Goal: Transaction & Acquisition: Purchase product/service

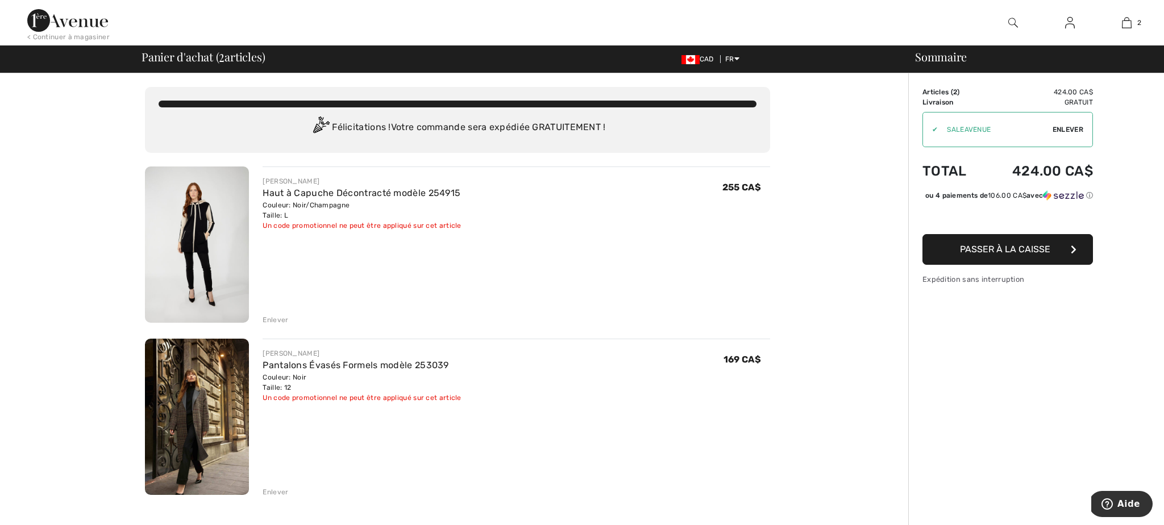
click at [1068, 127] on span "Enlever" at bounding box center [1067, 129] width 31 height 10
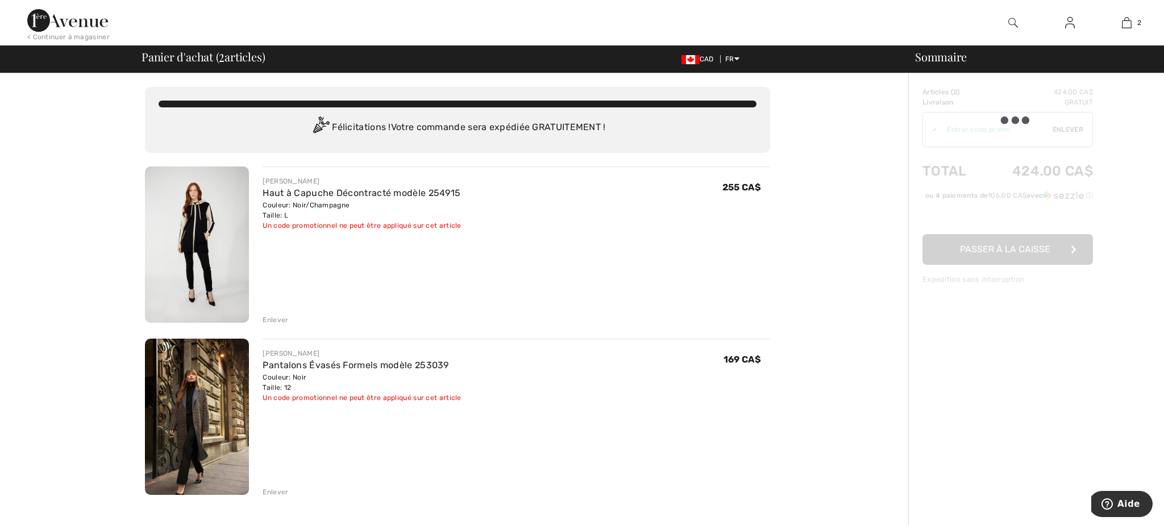
scroll to position [1, 0]
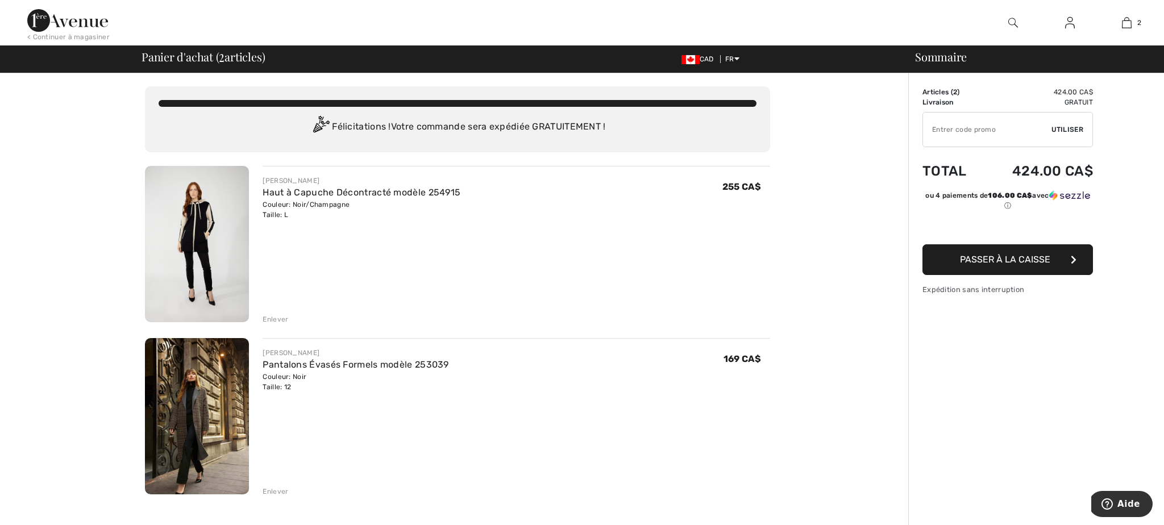
click at [1020, 262] on span "Passer à la caisse" at bounding box center [1005, 259] width 90 height 11
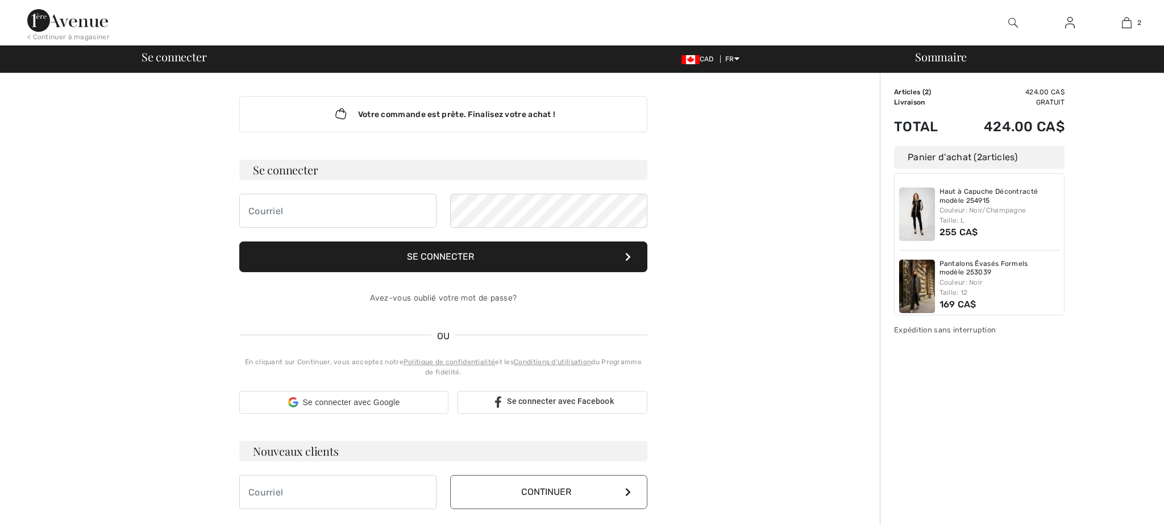
checkbox input "true"
type input "[EMAIL_ADDRESS][DOMAIN_NAME]"
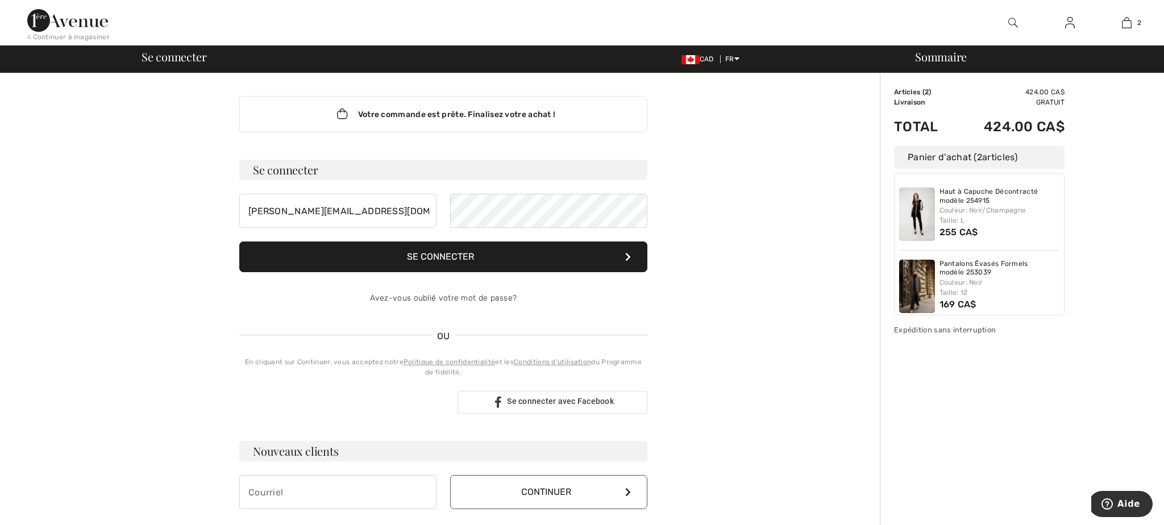
click at [461, 258] on button "Se connecter" at bounding box center [443, 256] width 408 height 31
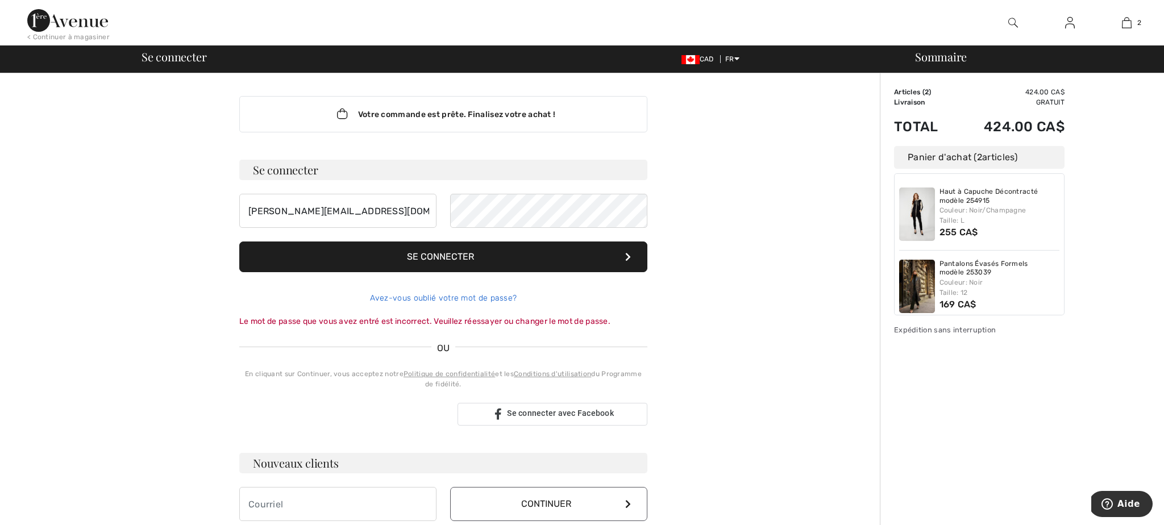
click at [447, 298] on link "Avez-vous oublié votre mot de passe?" at bounding box center [443, 298] width 147 height 10
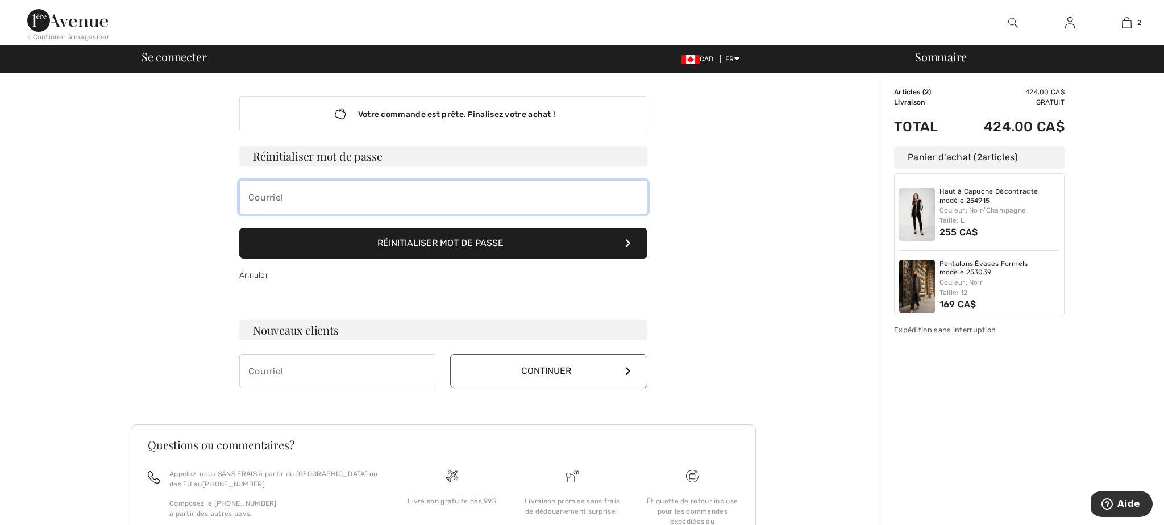
click at [428, 207] on input "email" at bounding box center [443, 197] width 408 height 34
type input "[EMAIL_ADDRESS][DOMAIN_NAME]"
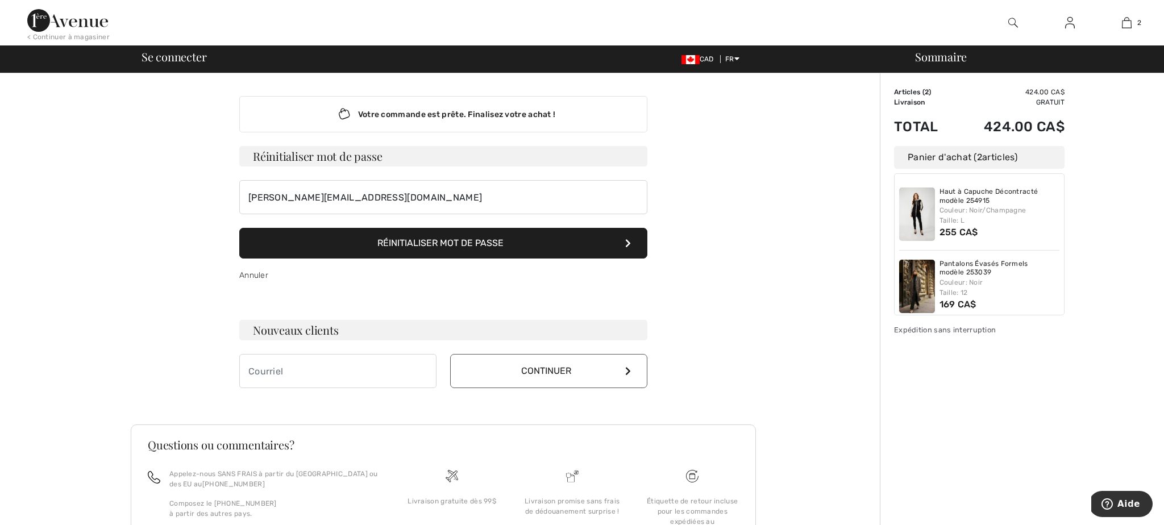
click at [431, 245] on button "Réinitialiser mot de passe" at bounding box center [443, 243] width 408 height 31
click at [1073, 24] on img at bounding box center [1070, 23] width 10 height 14
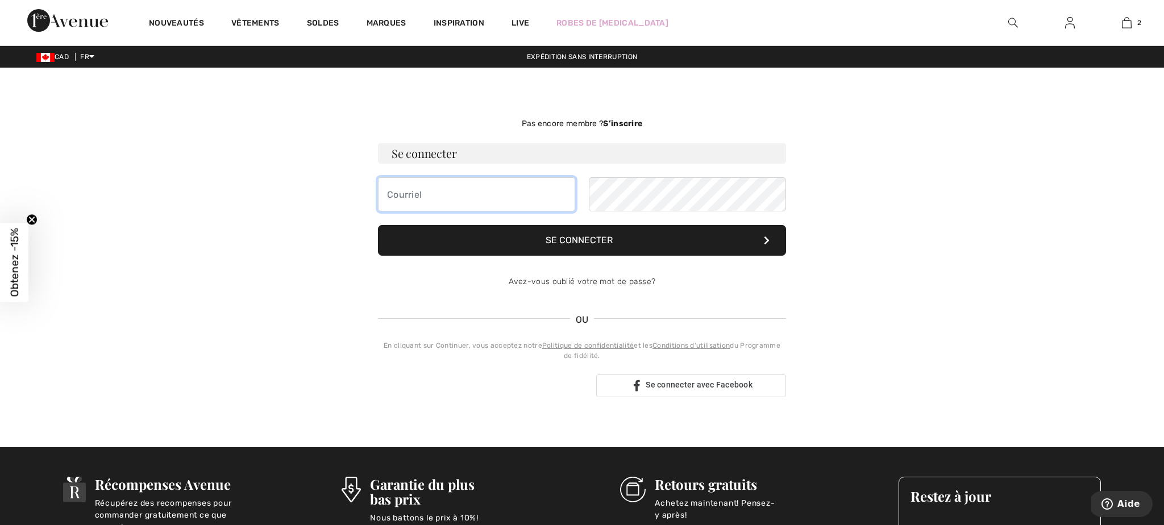
type input "nathalie.berube00@live.ca"
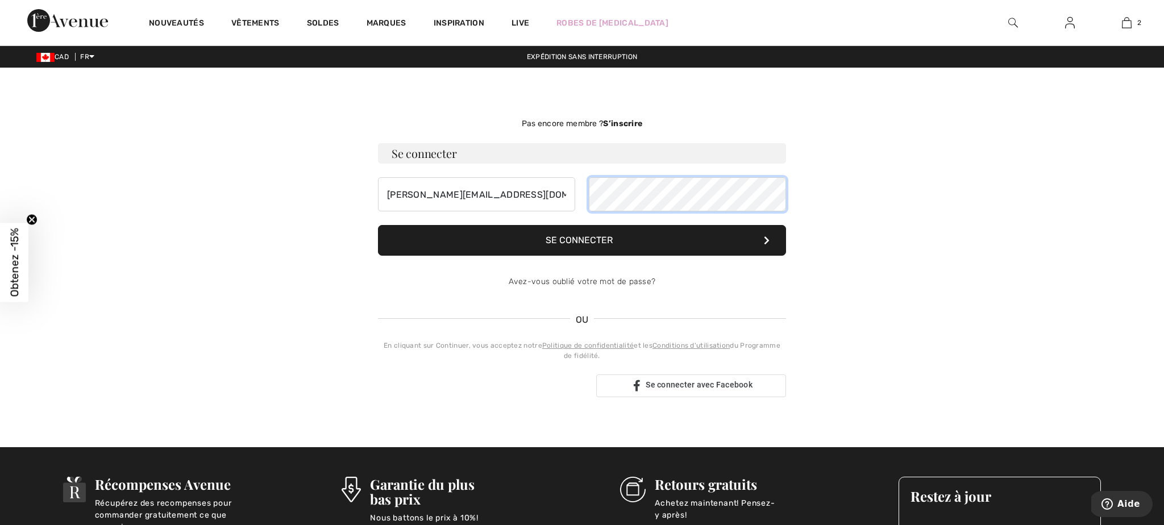
click at [581, 196] on div "[EMAIL_ADDRESS][DOMAIN_NAME]" at bounding box center [582, 194] width 408 height 34
click at [578, 245] on button "Se connecter" at bounding box center [582, 240] width 408 height 31
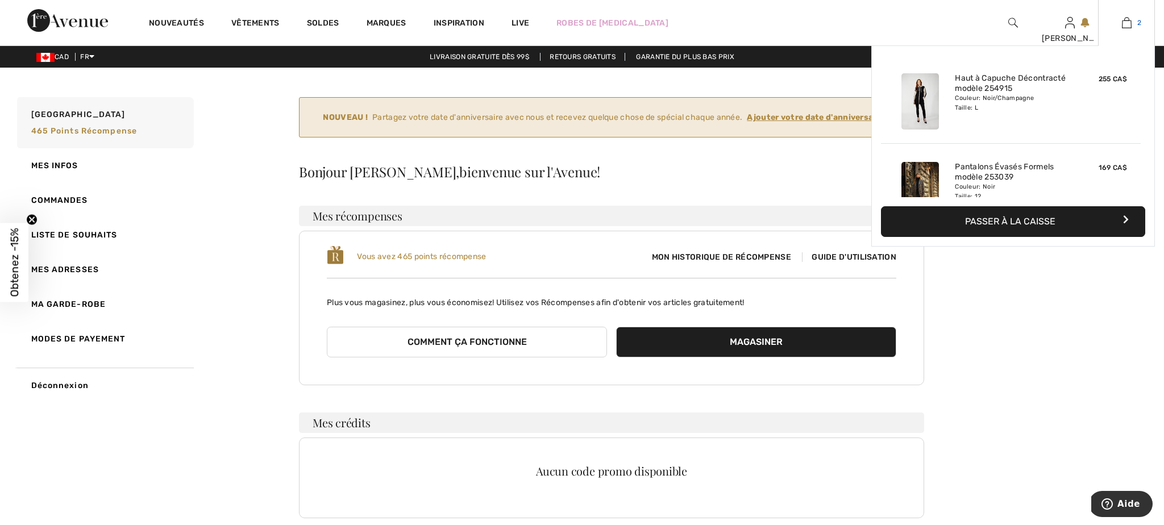
click at [1126, 21] on img at bounding box center [1127, 23] width 10 height 14
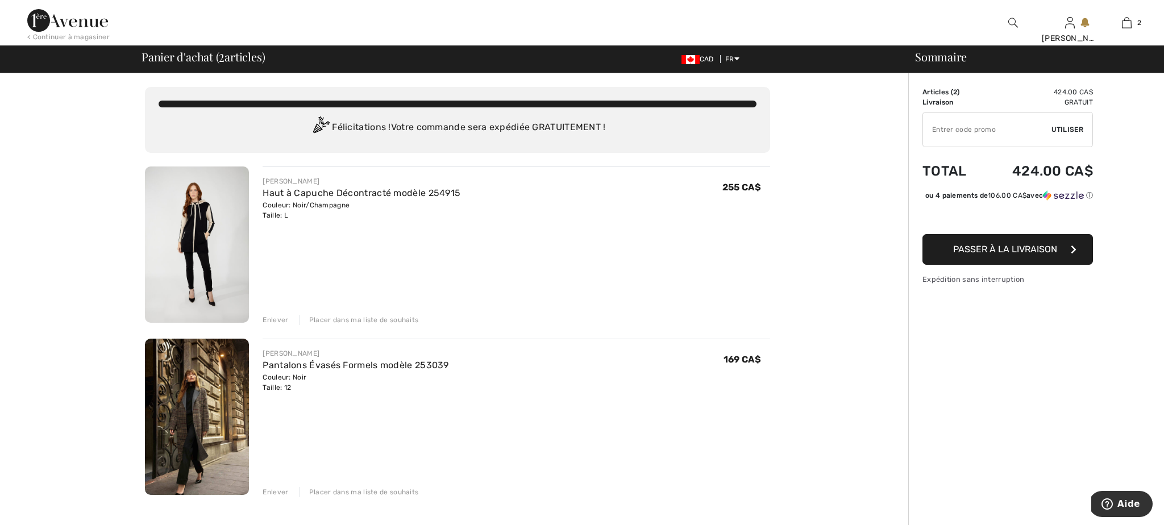
click at [996, 132] on input "TEXT" at bounding box center [987, 130] width 128 height 34
click at [989, 255] on span "Passer à la livraison" at bounding box center [1005, 249] width 104 height 11
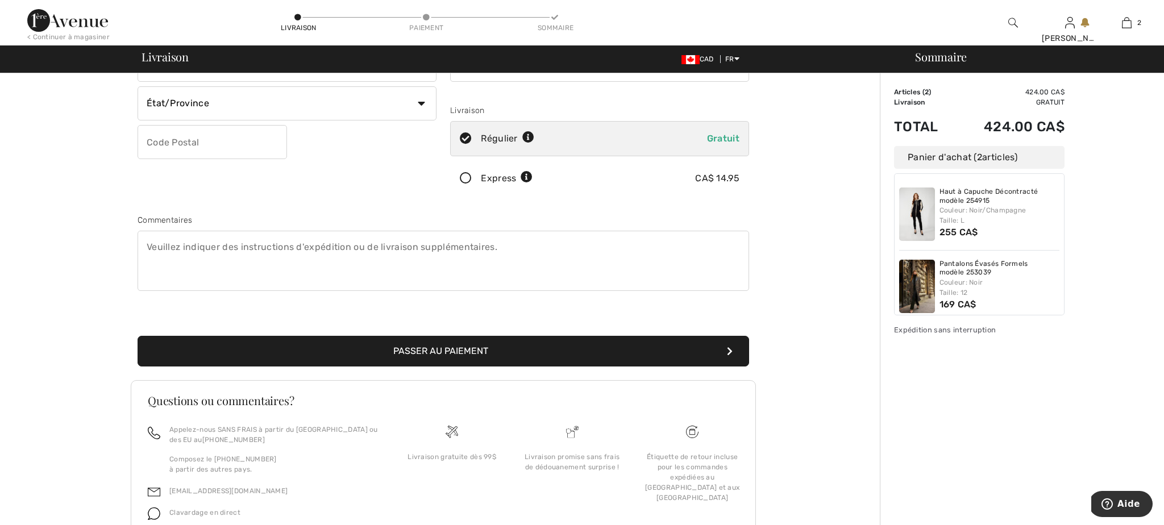
scroll to position [174, 0]
